Goal: Use online tool/utility: Utilize a website feature to perform a specific function

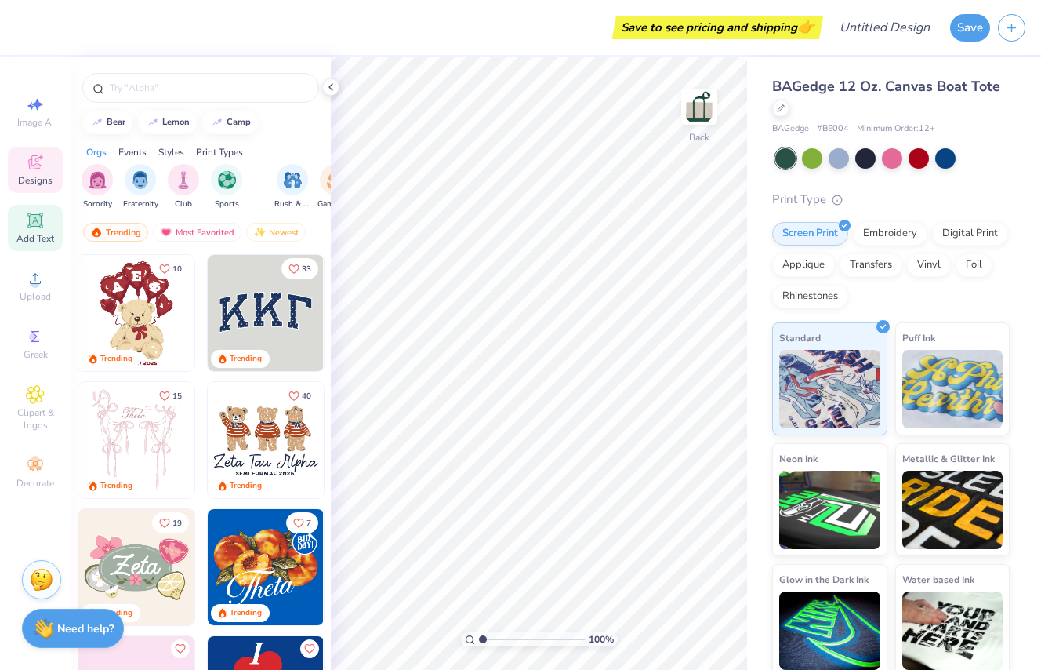
click at [39, 217] on icon at bounding box center [35, 220] width 12 height 12
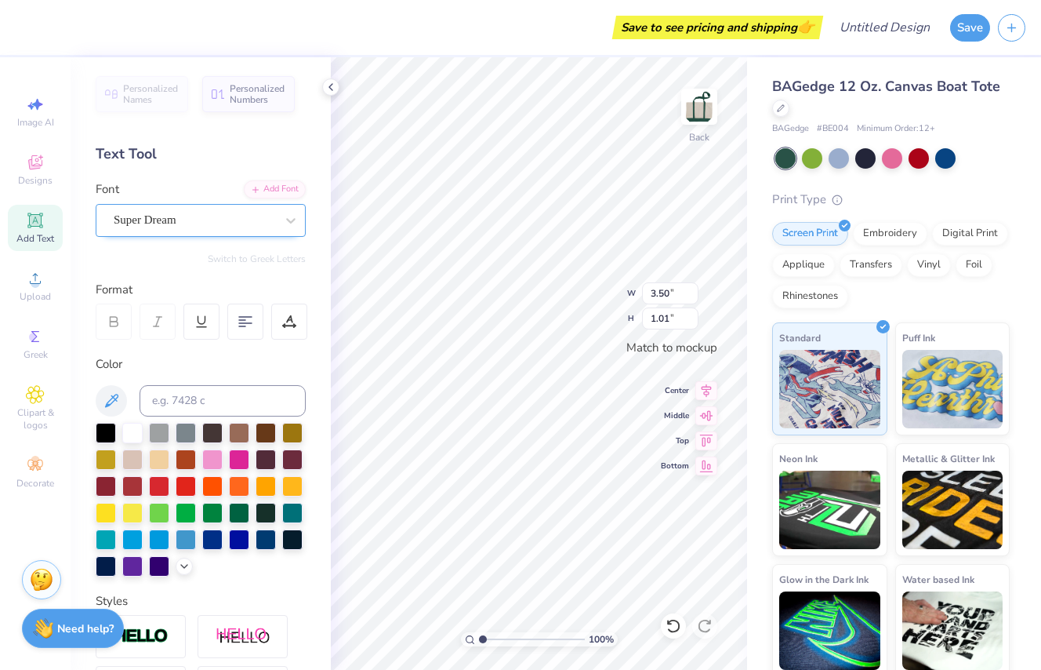
click at [220, 225] on div "Super Dream" at bounding box center [194, 220] width 165 height 24
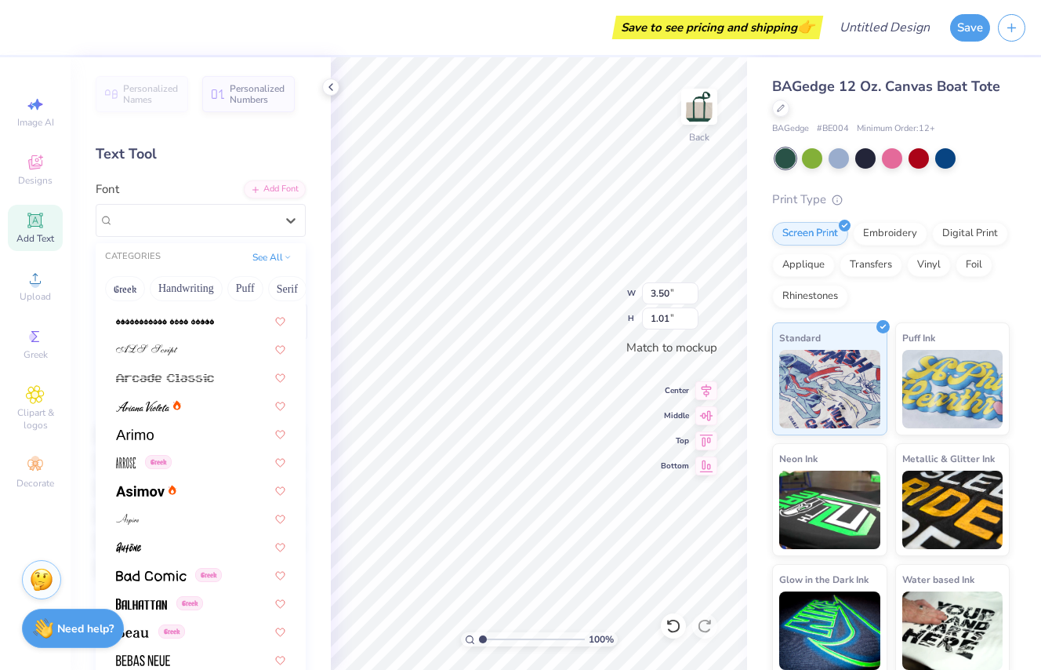
scroll to position [422, 0]
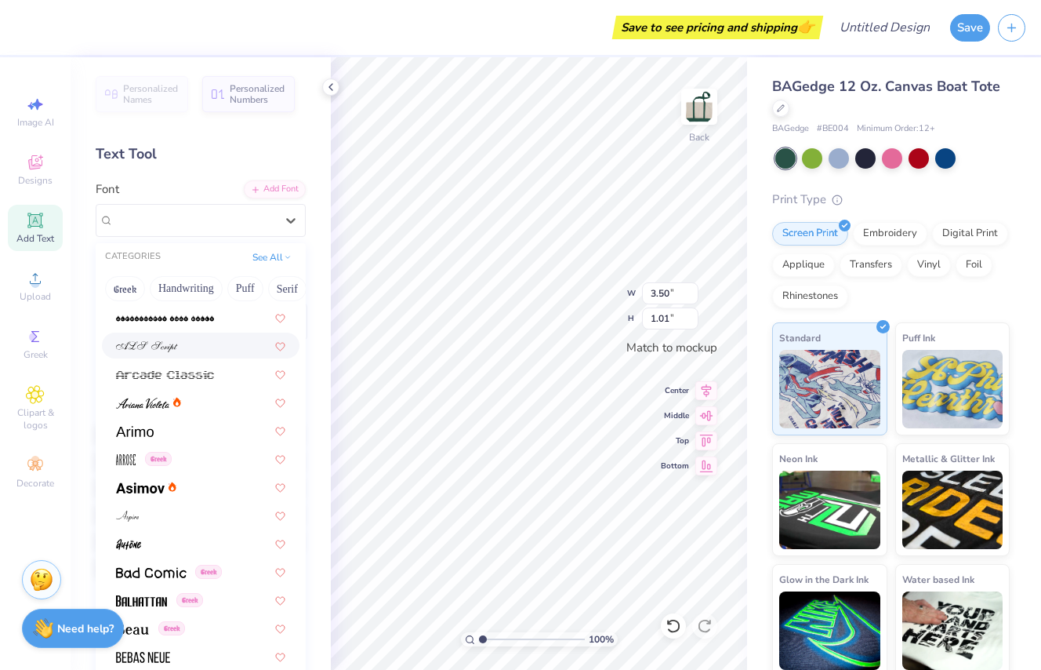
click at [185, 351] on div at bounding box center [200, 345] width 169 height 16
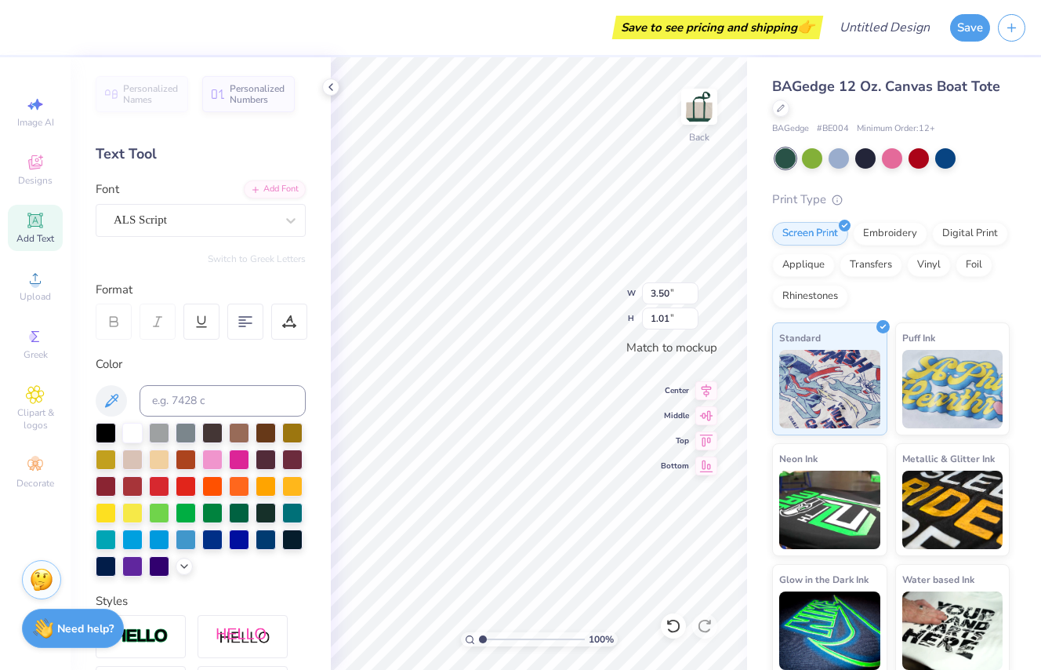
type input "3.46"
type input "0.81"
click at [227, 215] on div "ALS Script" at bounding box center [194, 220] width 165 height 24
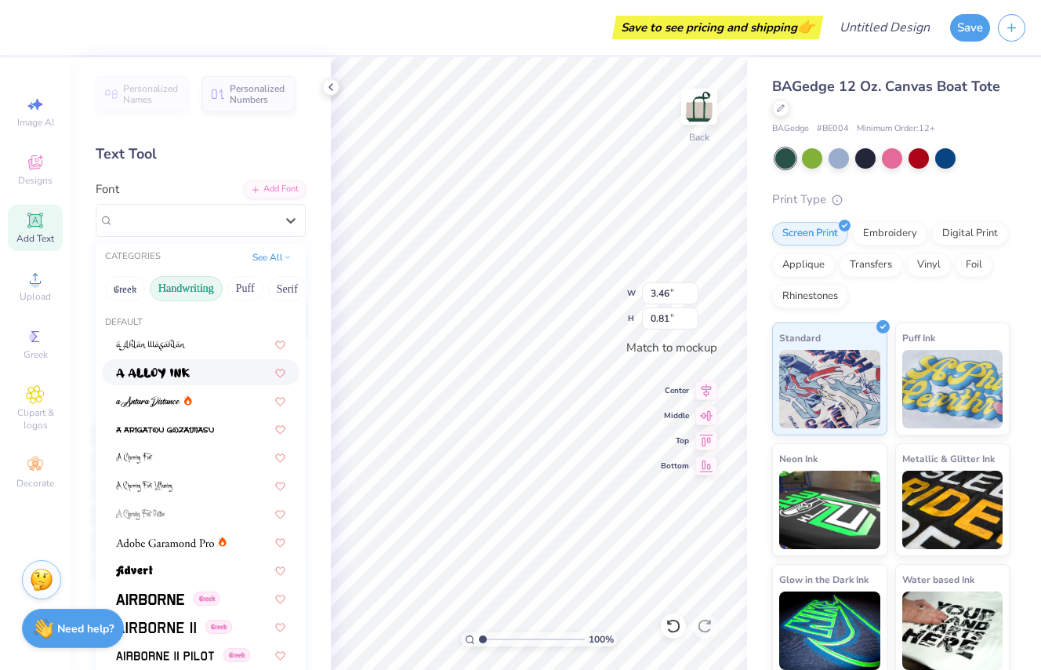
click at [203, 286] on button "Handwriting" at bounding box center [186, 288] width 73 height 25
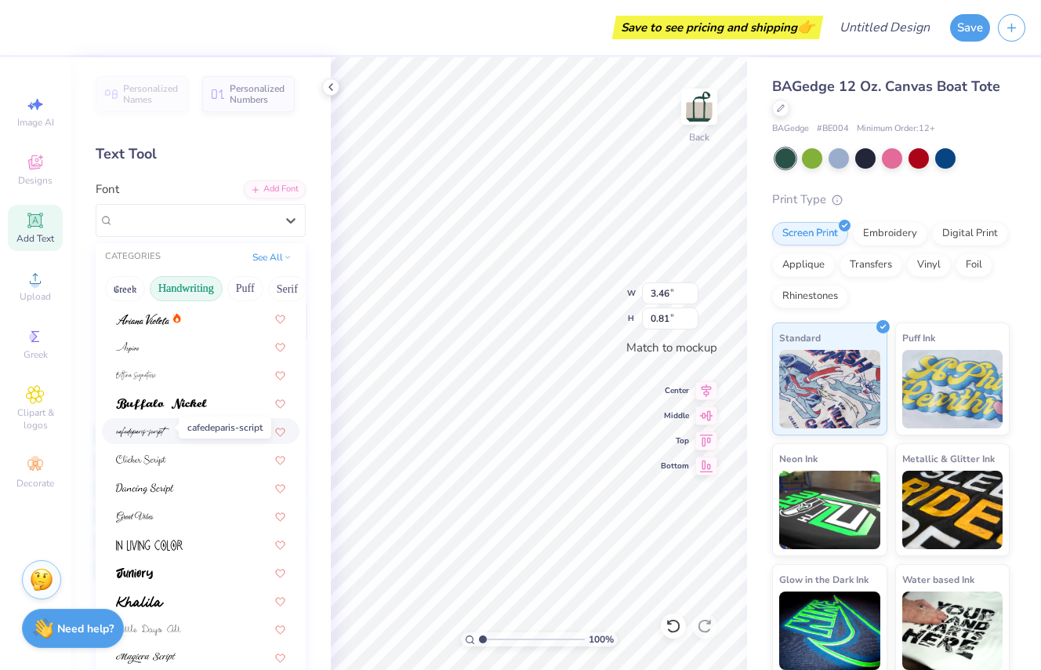
scroll to position [64, 0]
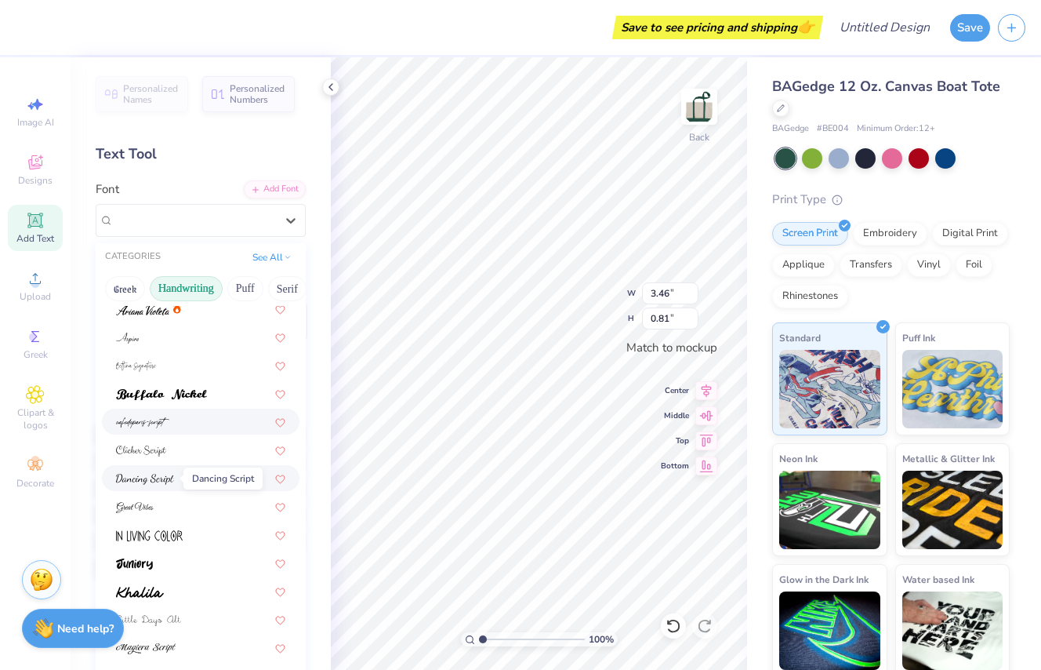
click at [168, 478] on img at bounding box center [145, 479] width 58 height 11
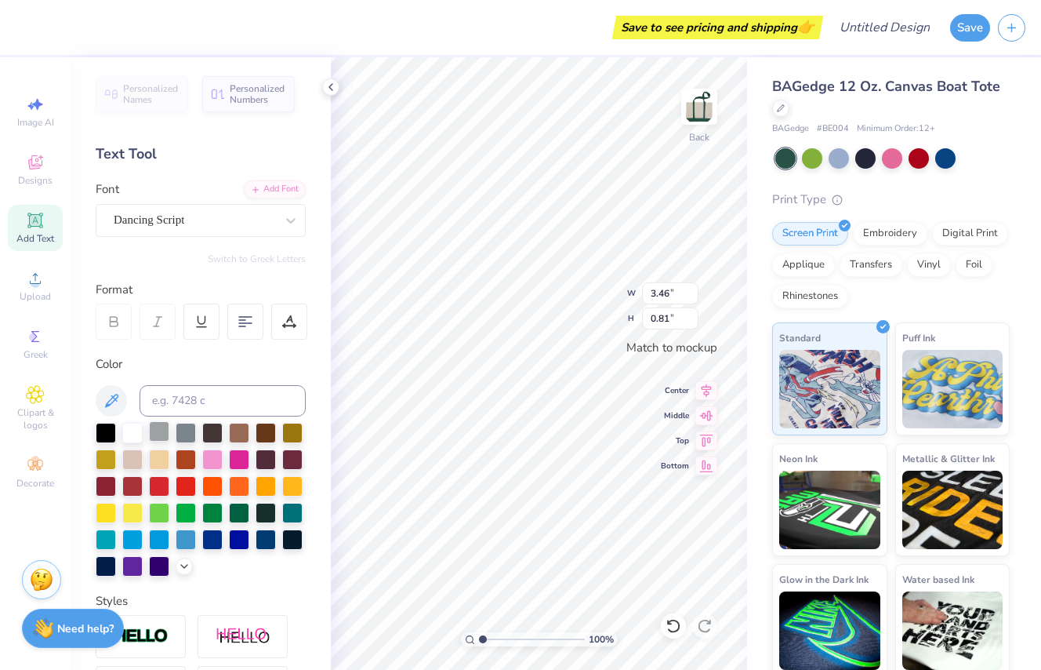
type input "2.09"
type input "0.80"
type textarea "Camp Everygirl"
click at [785, 159] on div at bounding box center [785, 158] width 20 height 20
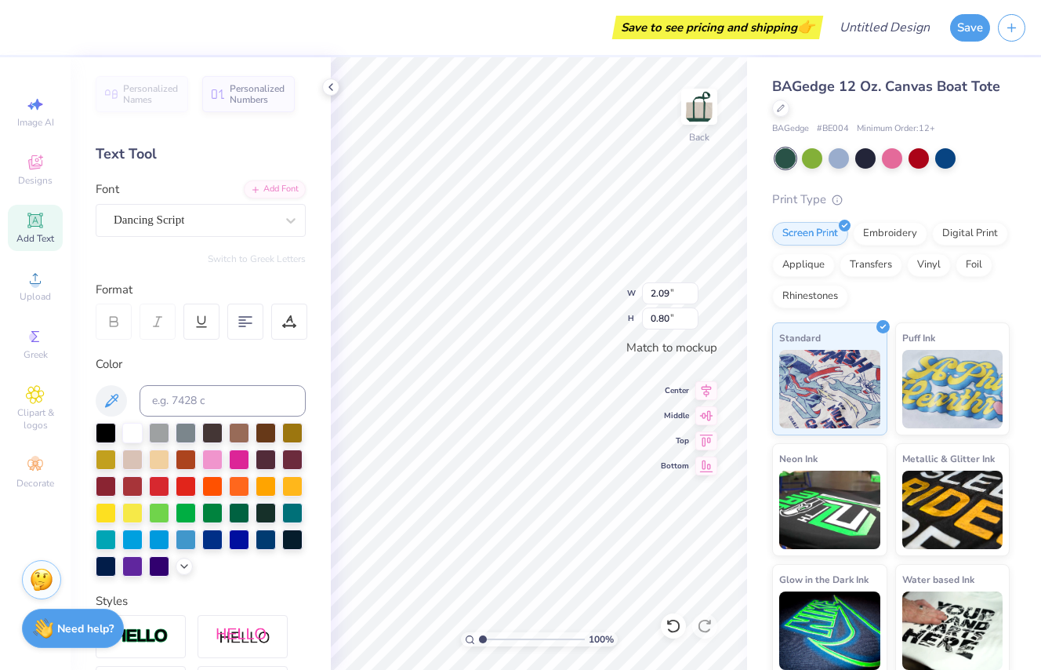
type input "3.46"
click at [239, 513] on div at bounding box center [239, 511] width 20 height 20
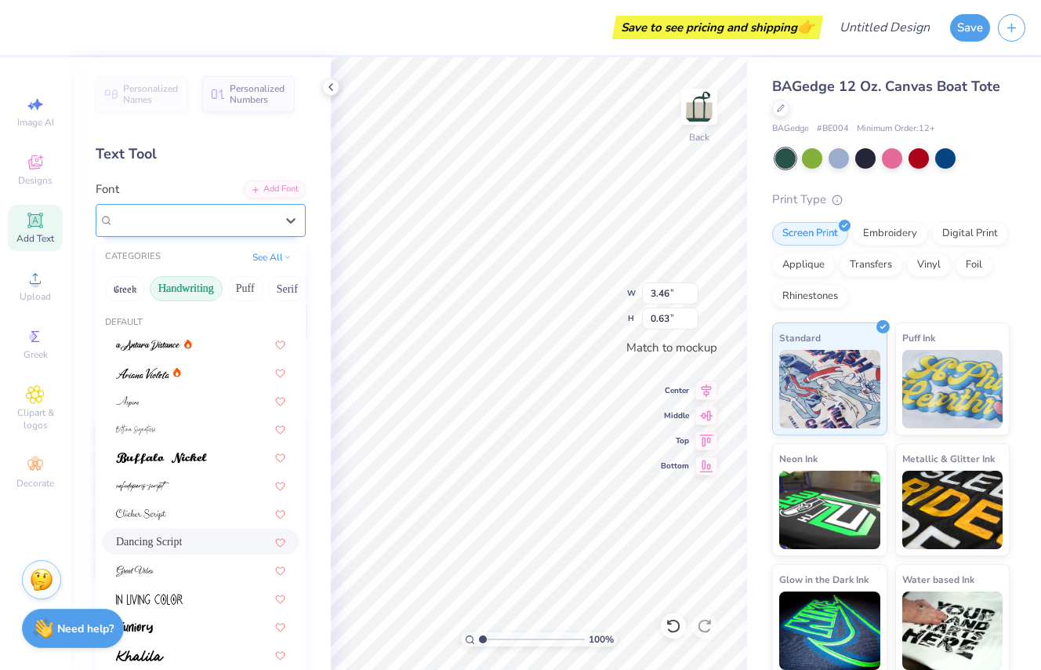
click at [227, 221] on div "Dancing Script" at bounding box center [194, 220] width 165 height 24
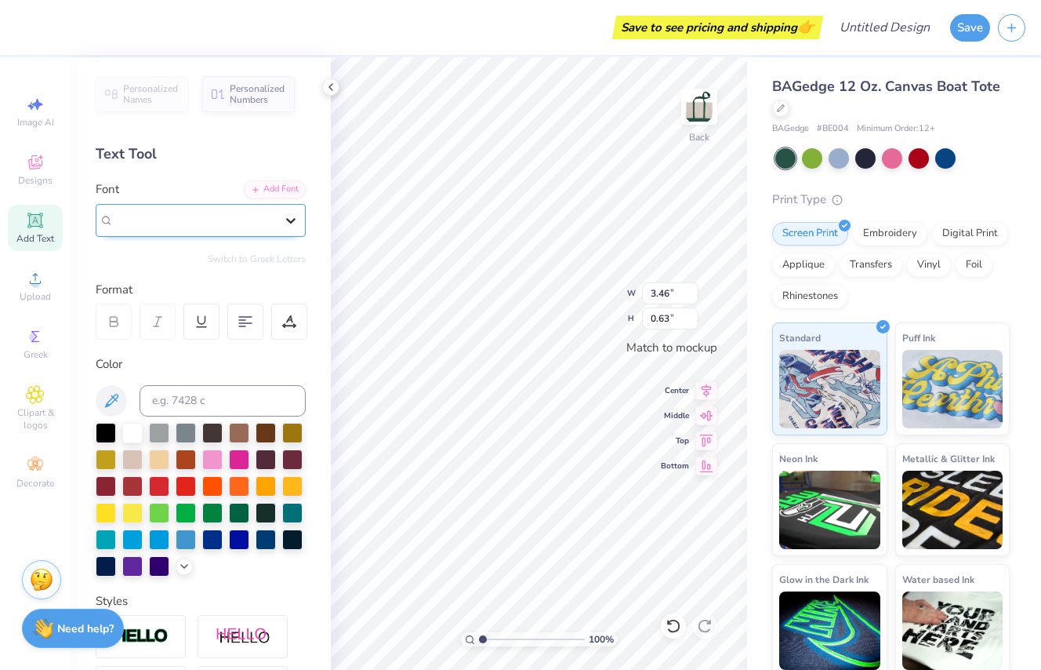
click at [290, 218] on icon at bounding box center [291, 220] width 16 height 16
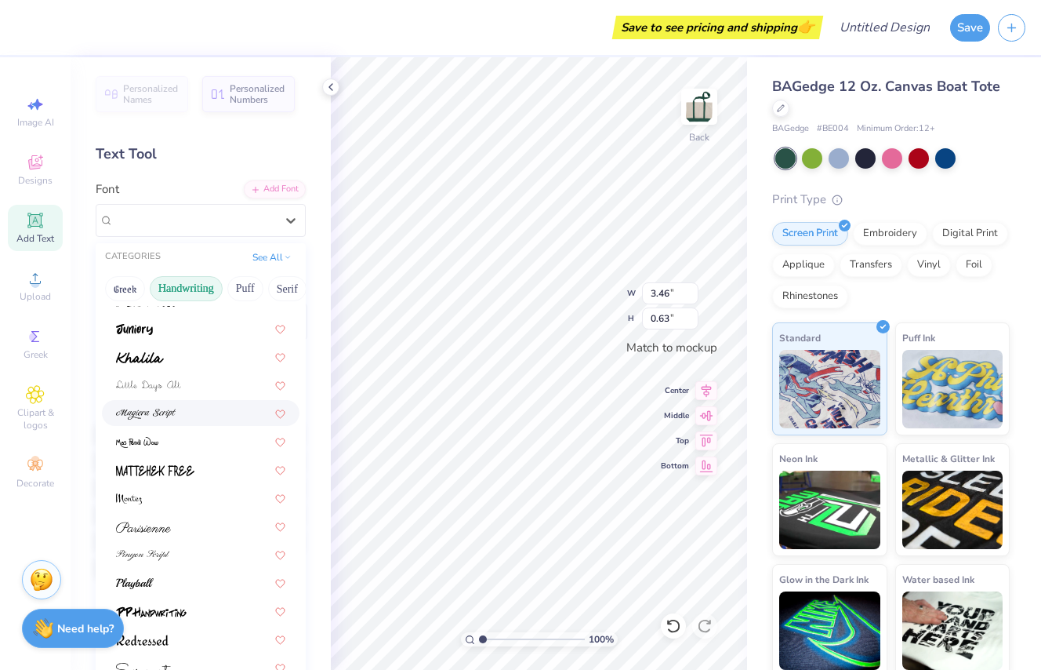
scroll to position [299, 0]
click at [183, 525] on div at bounding box center [200, 525] width 169 height 16
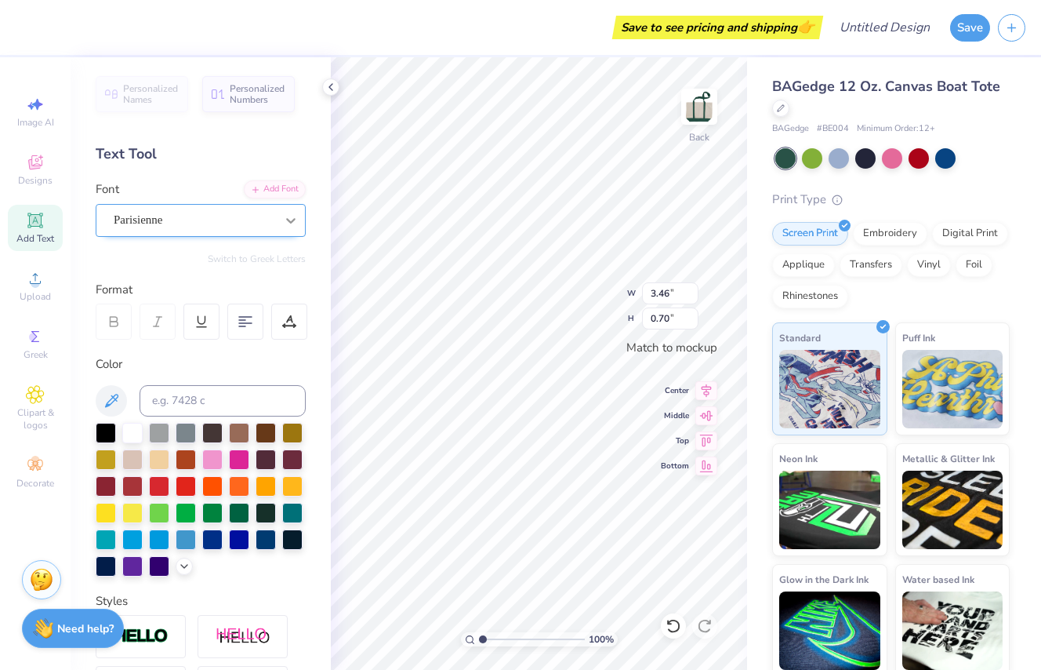
click at [289, 214] on icon at bounding box center [291, 220] width 16 height 16
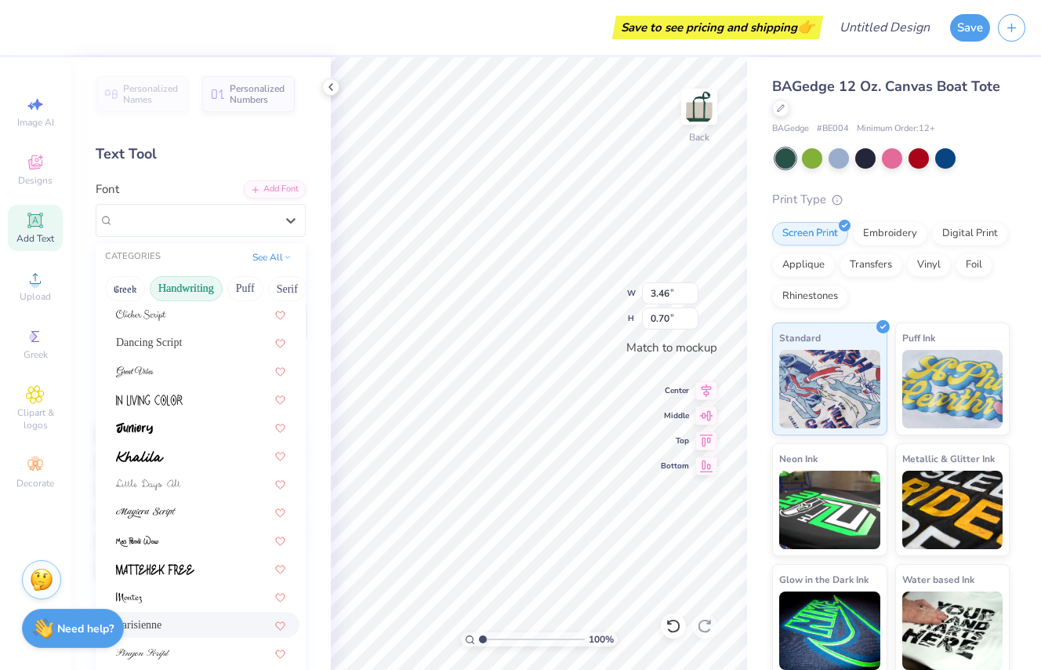
scroll to position [205, 0]
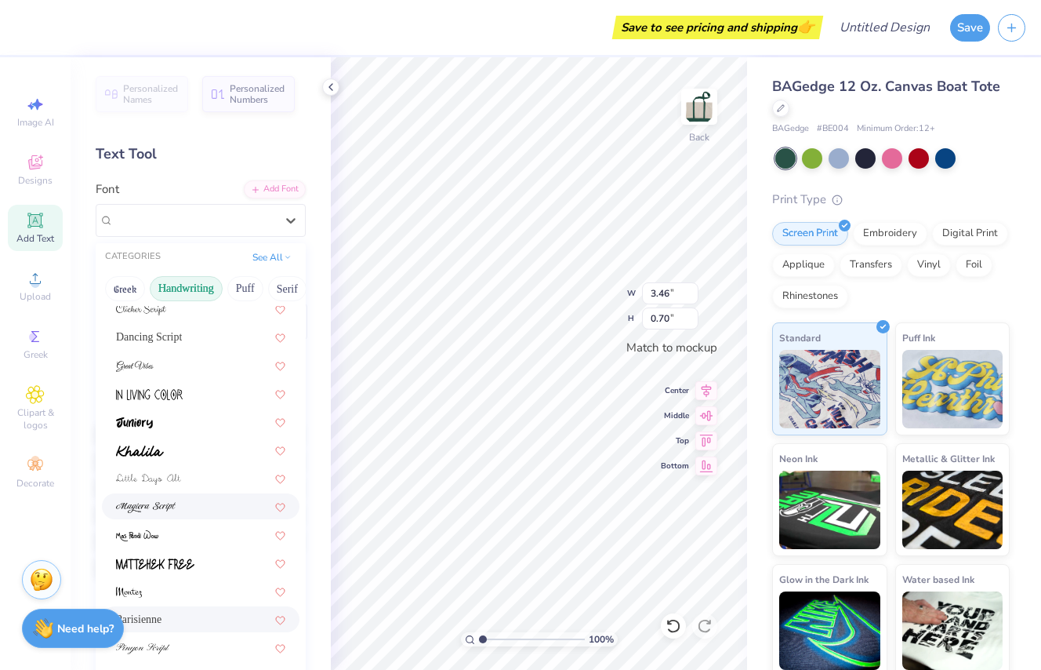
click at [234, 498] on div at bounding box center [200, 506] width 169 height 16
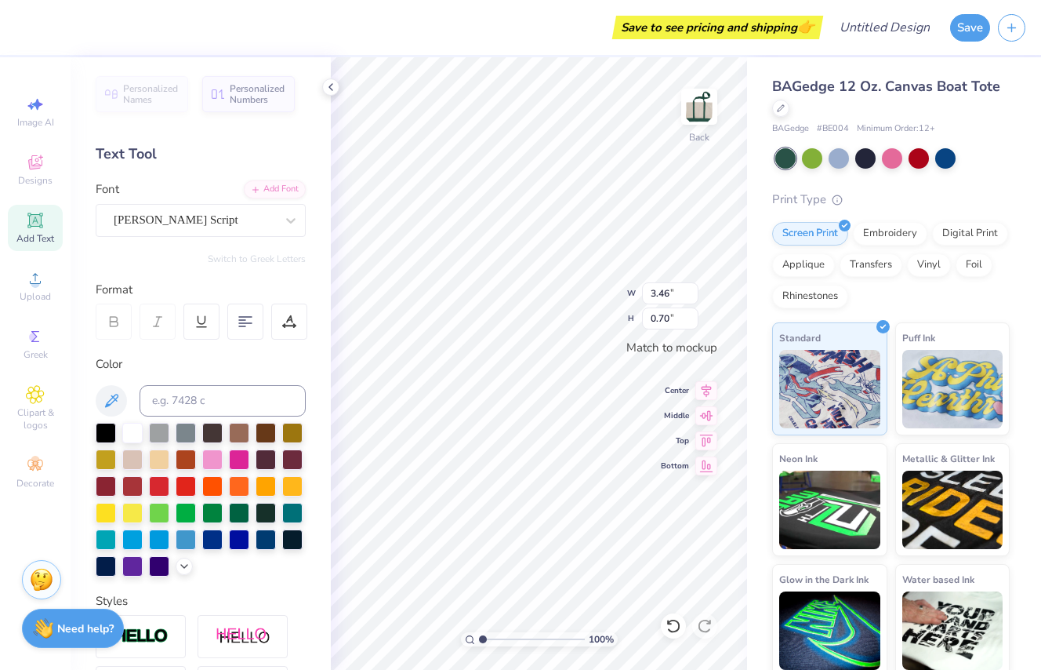
type input "0.63"
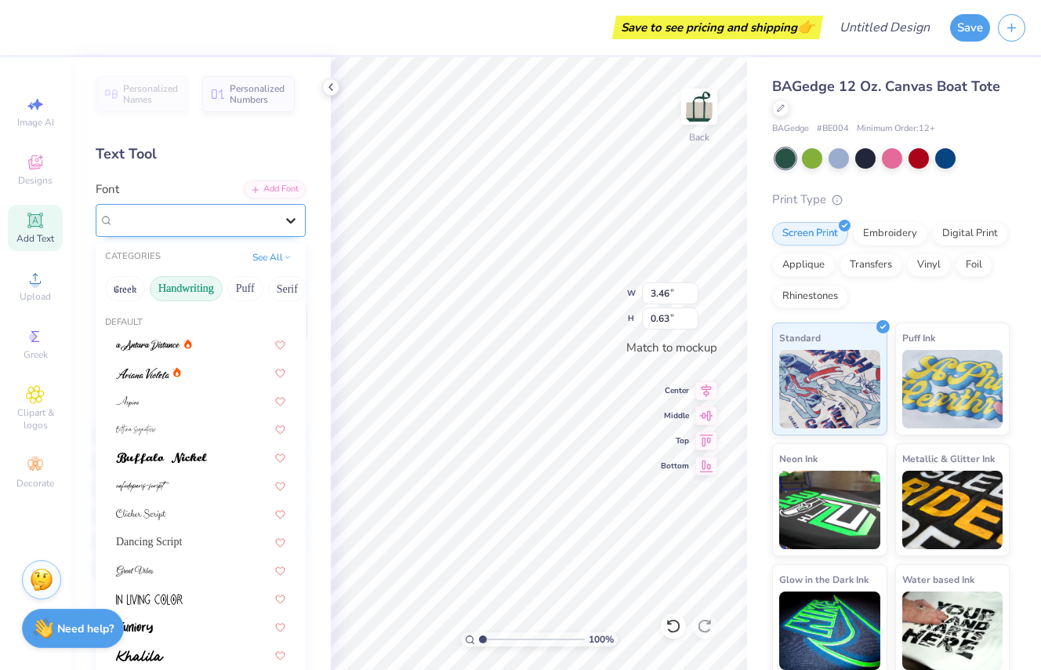
click at [290, 220] on icon at bounding box center [291, 220] width 16 height 16
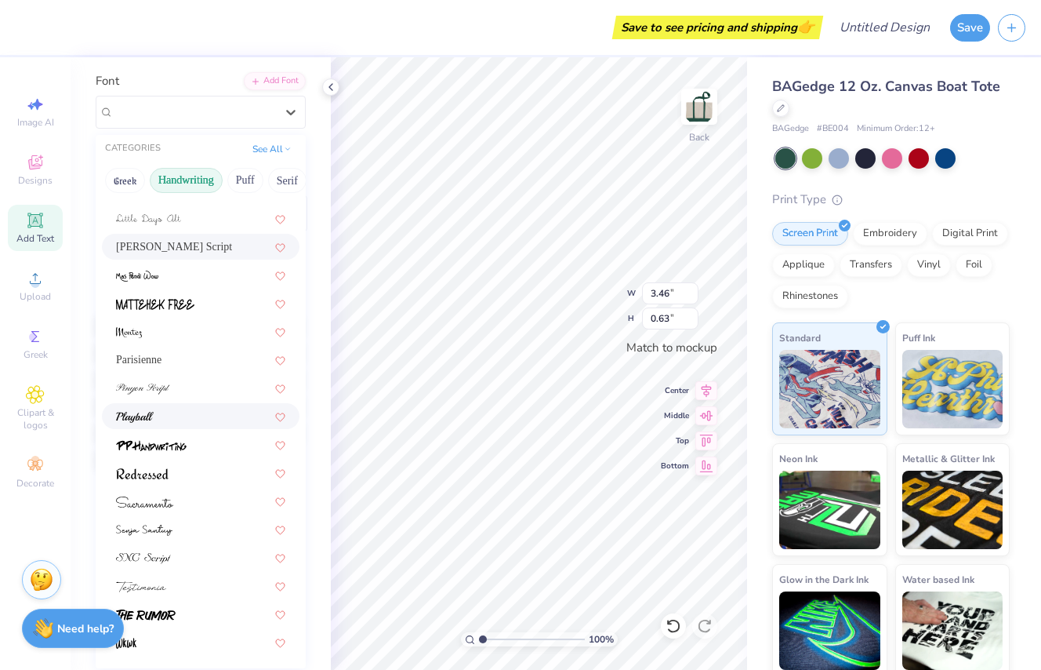
scroll to position [114, 0]
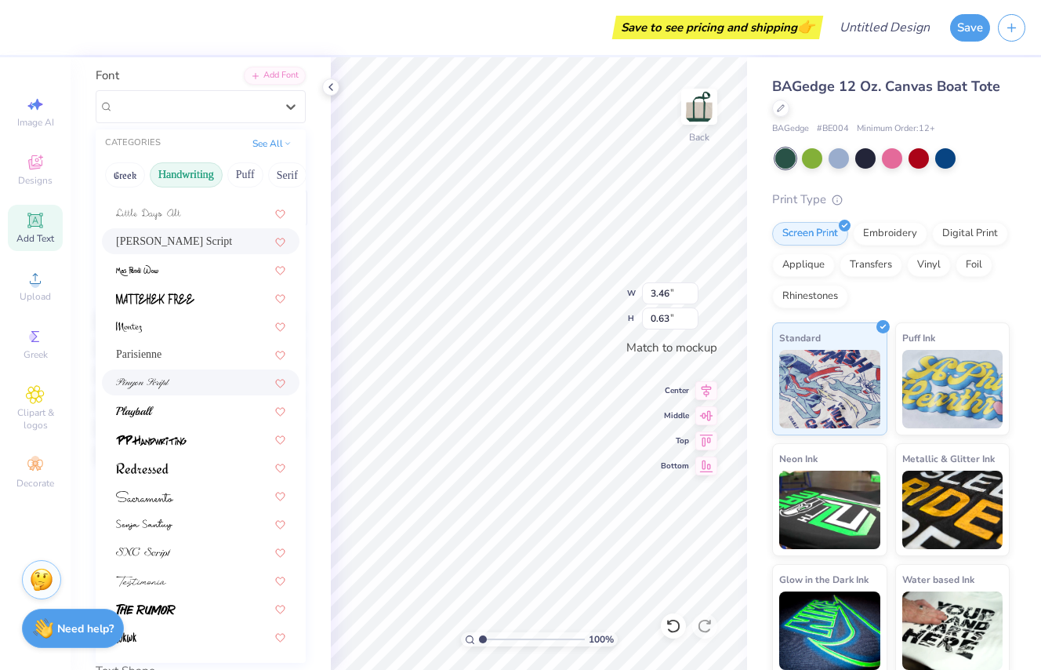
click at [220, 374] on div at bounding box center [200, 382] width 169 height 16
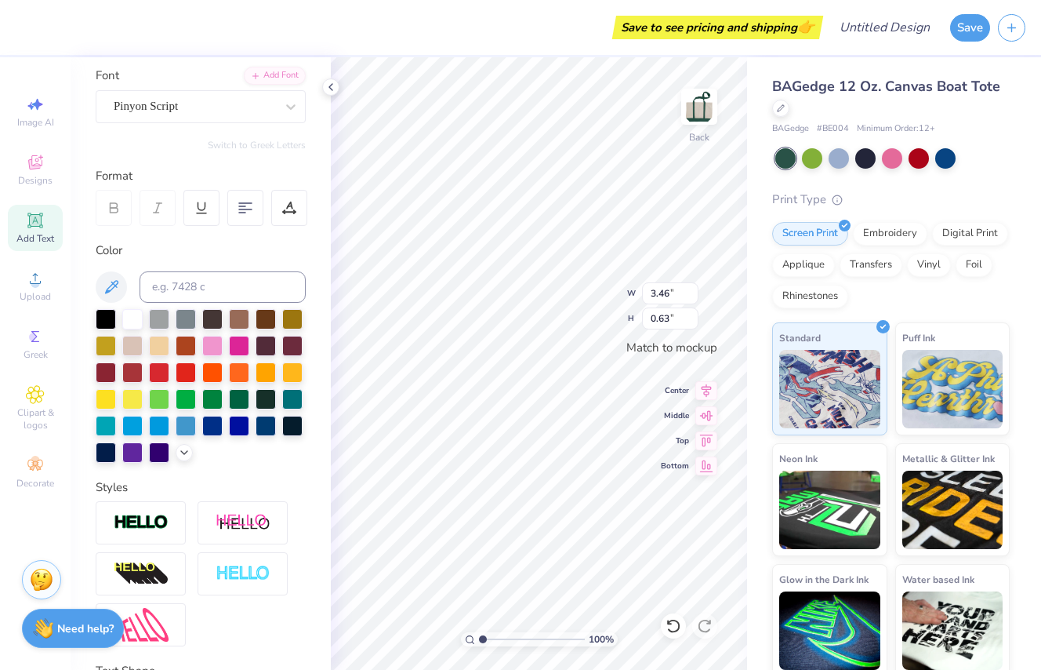
type input "2.73"
type input "0.53"
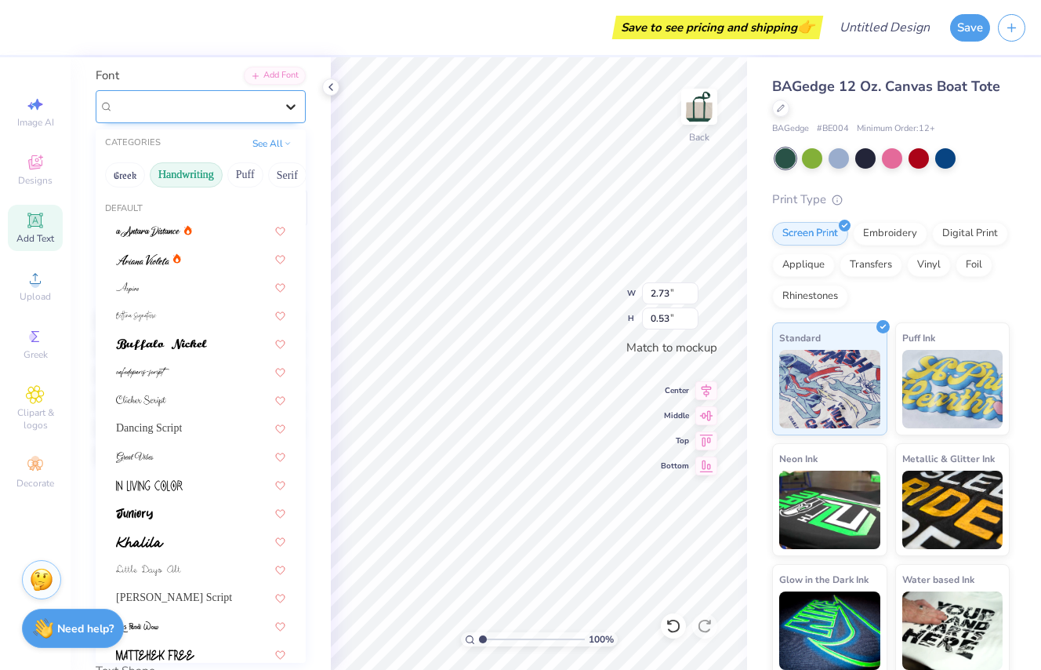
click at [292, 110] on icon at bounding box center [291, 107] width 16 height 16
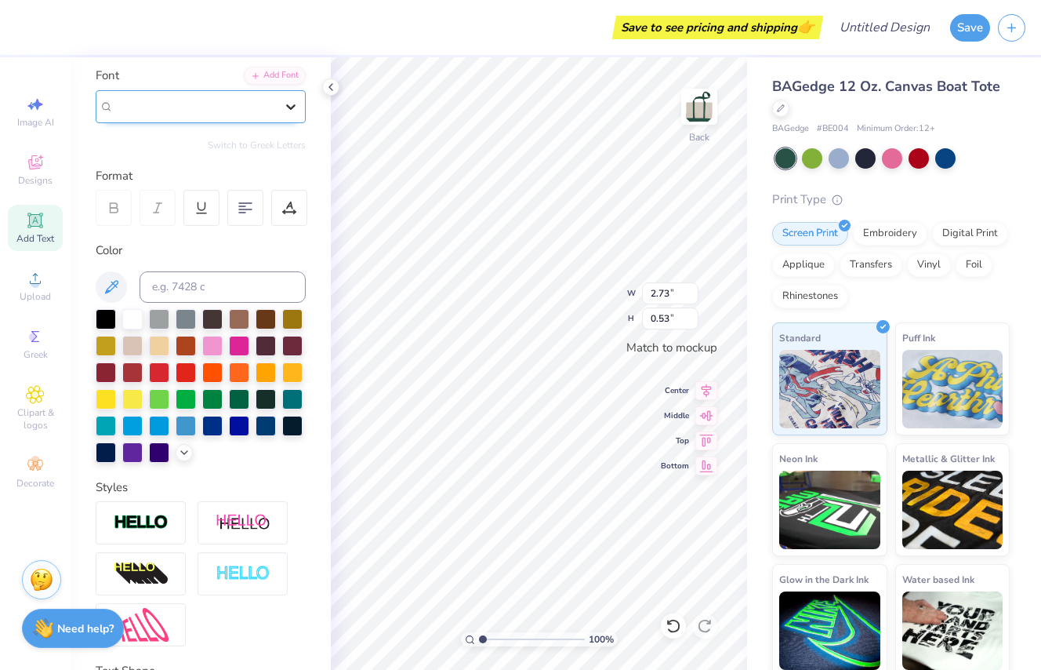
click at [292, 110] on icon at bounding box center [291, 107] width 16 height 16
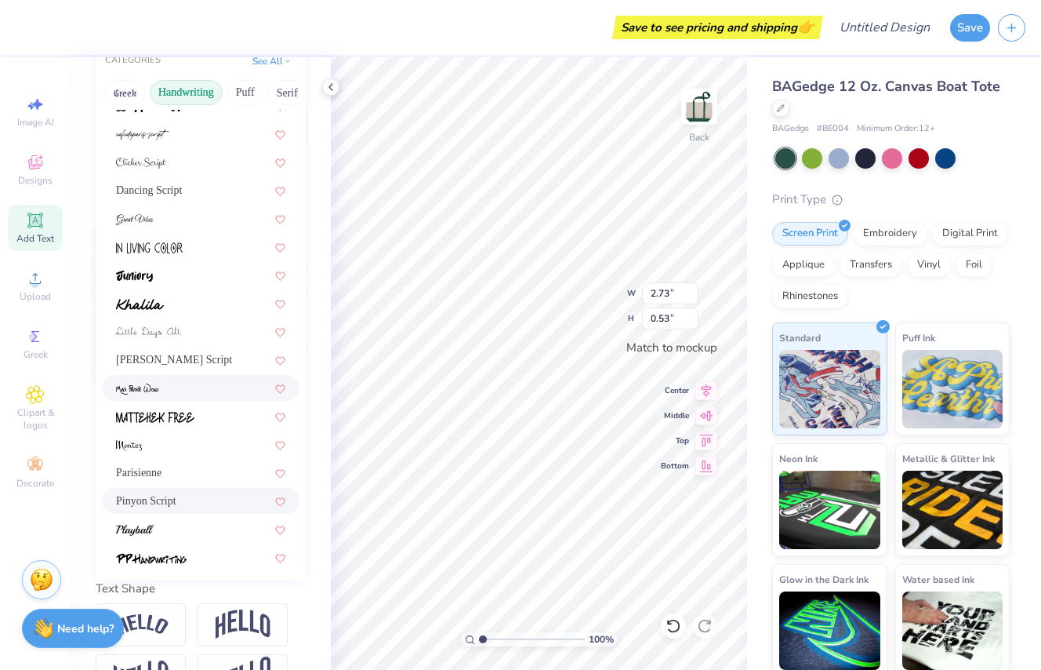
scroll to position [151, 0]
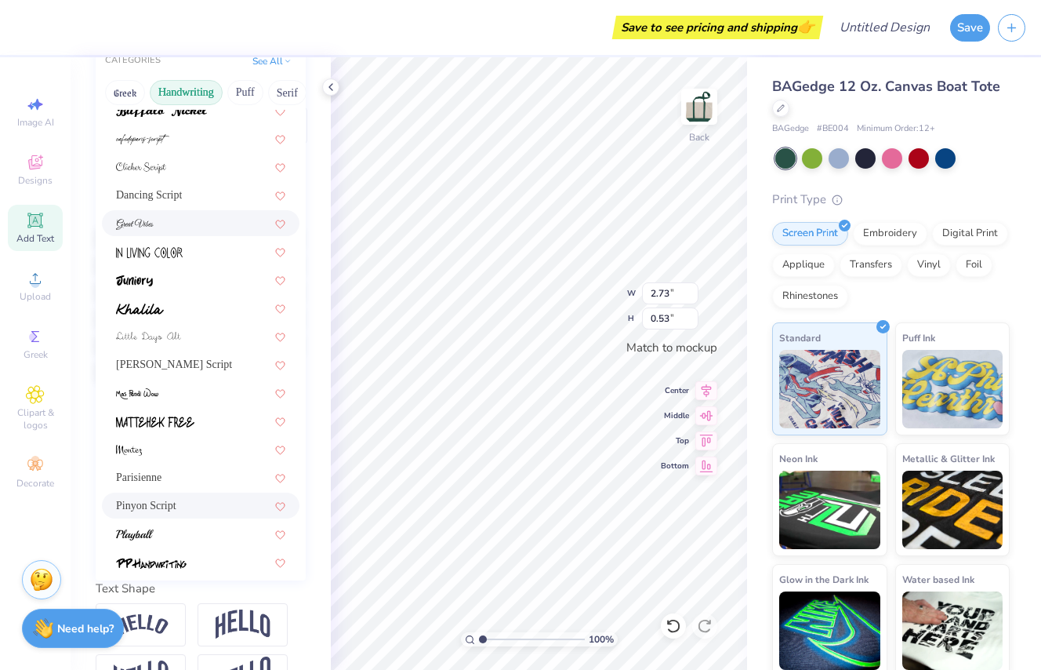
click at [183, 219] on div at bounding box center [200, 223] width 169 height 16
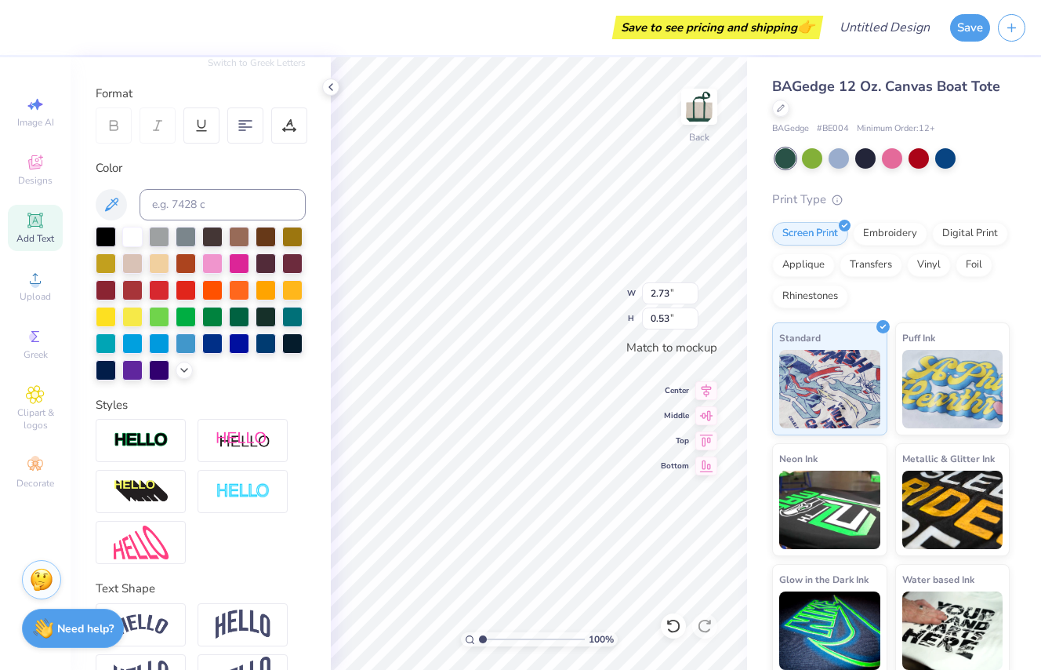
type input "2.38"
type input "0.51"
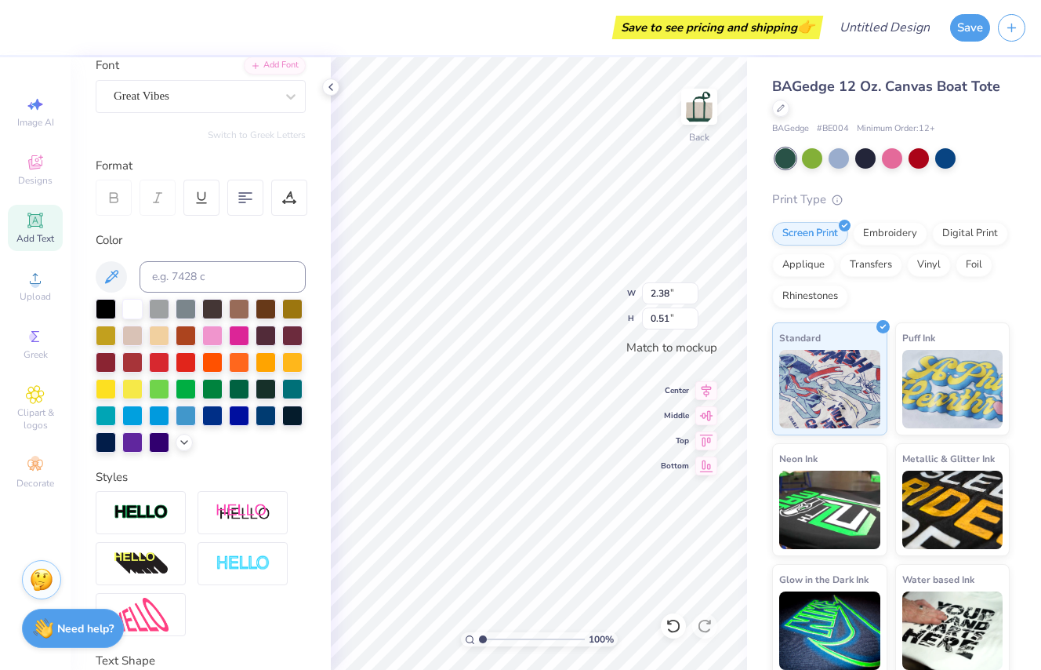
scroll to position [121, 0]
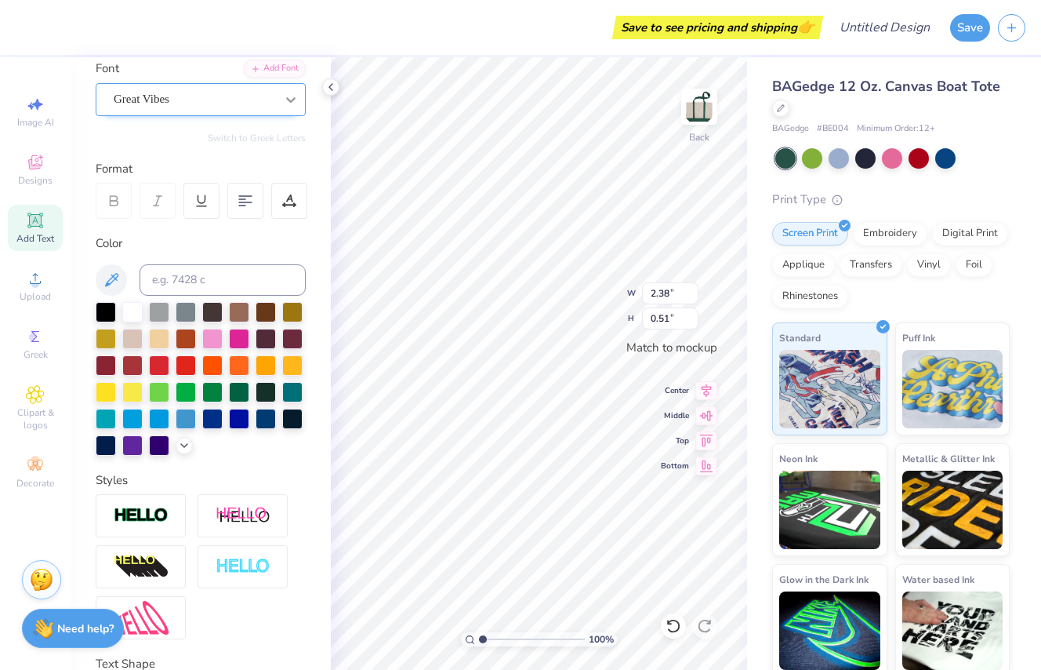
click at [292, 100] on icon at bounding box center [290, 99] width 9 height 5
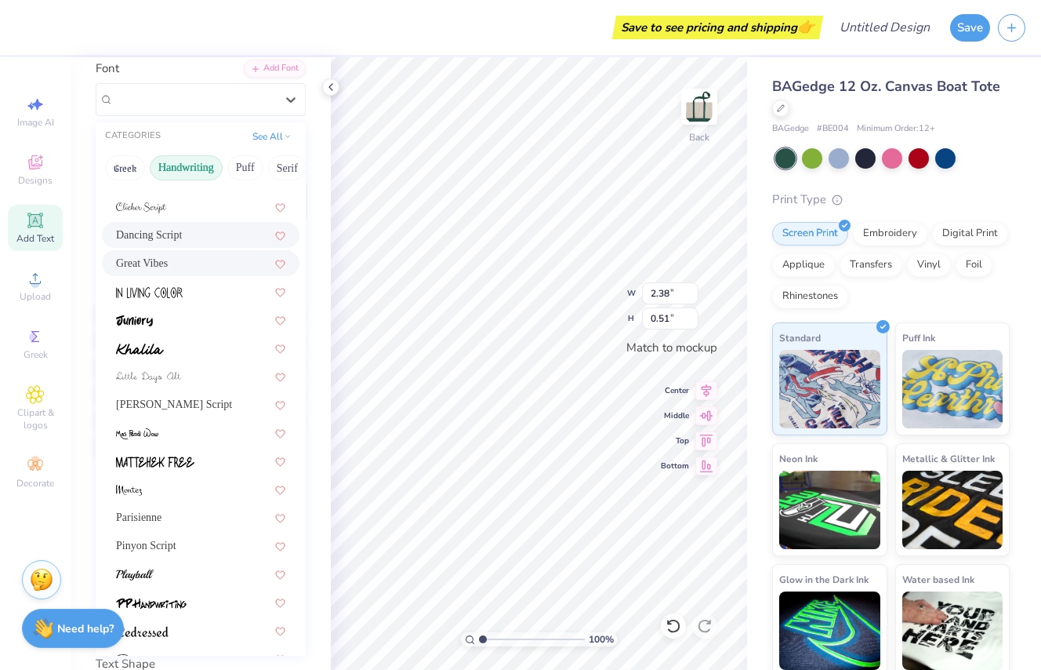
scroll to position [203, 0]
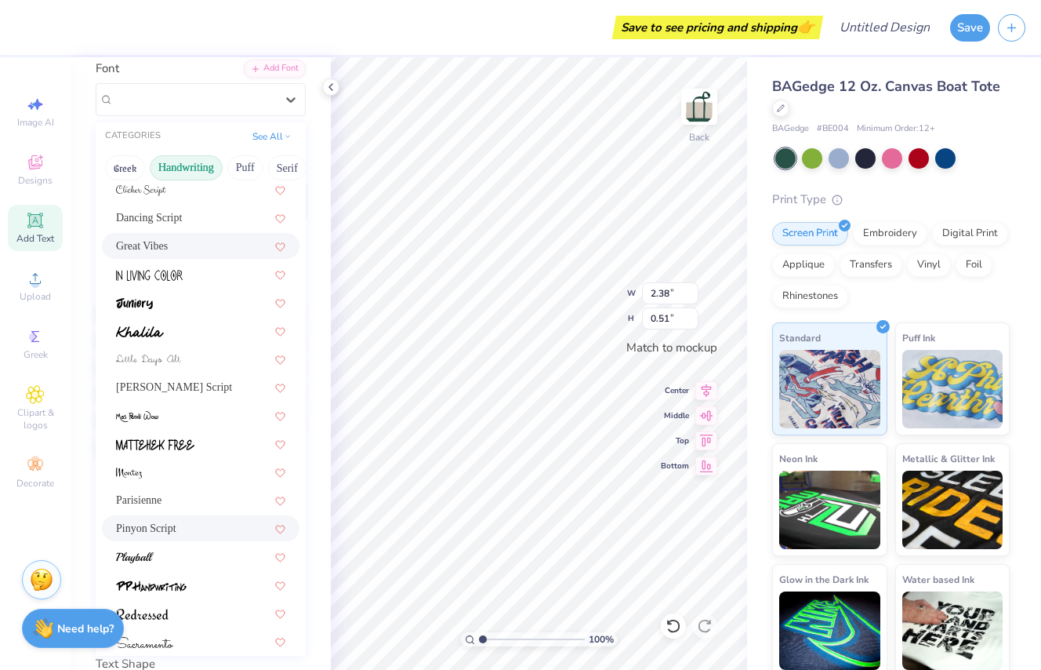
click at [177, 519] on div "Pinyon Script" at bounding box center [201, 528] width 198 height 26
type input "2.73"
type input "0.53"
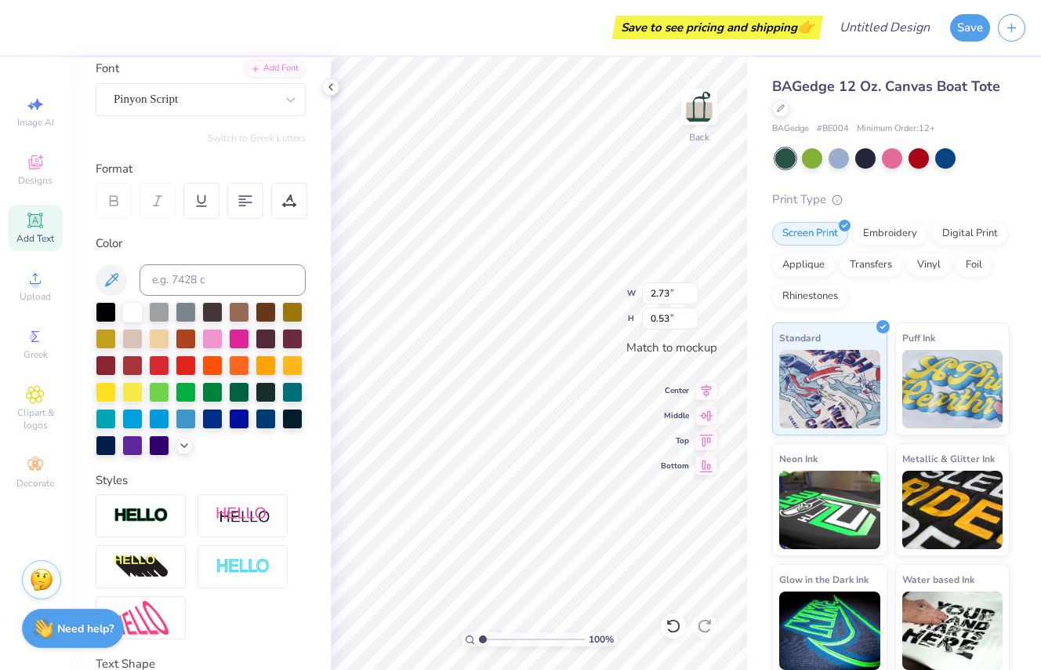
scroll to position [0, 4]
click at [582, 317] on div "100 % Back W 2.73 2.73 " H 0.53 0.53 " Match to mockup Center Middle Top Bottom" at bounding box center [539, 363] width 416 height 612
type input "3.09"
type input "0.60"
type input "3.41"
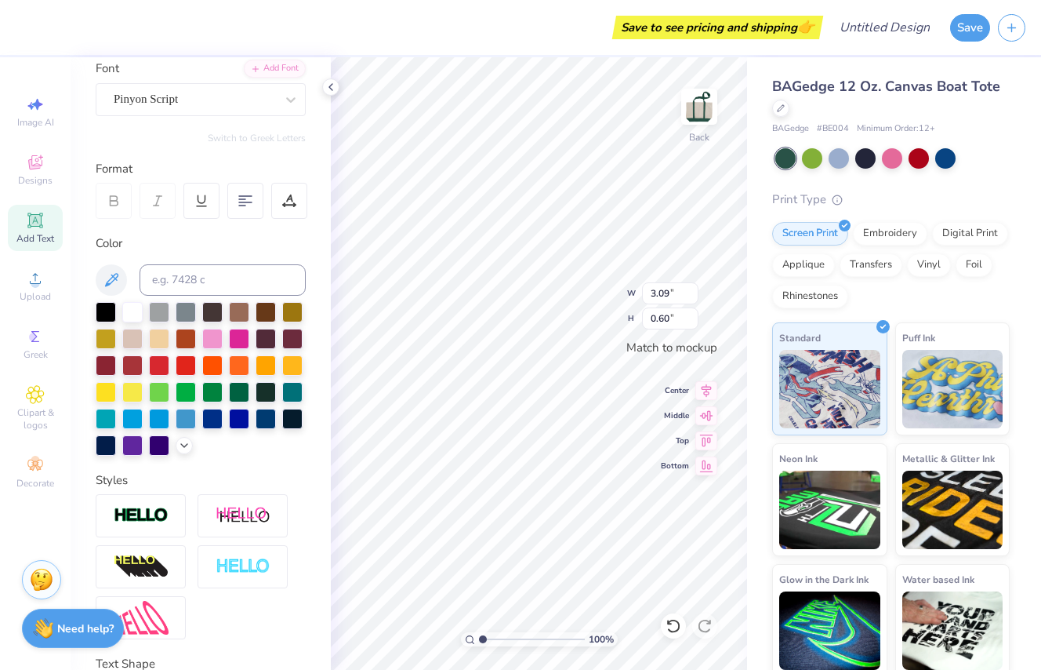
type input "0.66"
click at [883, 232] on div "Embroidery" at bounding box center [890, 232] width 74 height 24
